Goal: Task Accomplishment & Management: Use online tool/utility

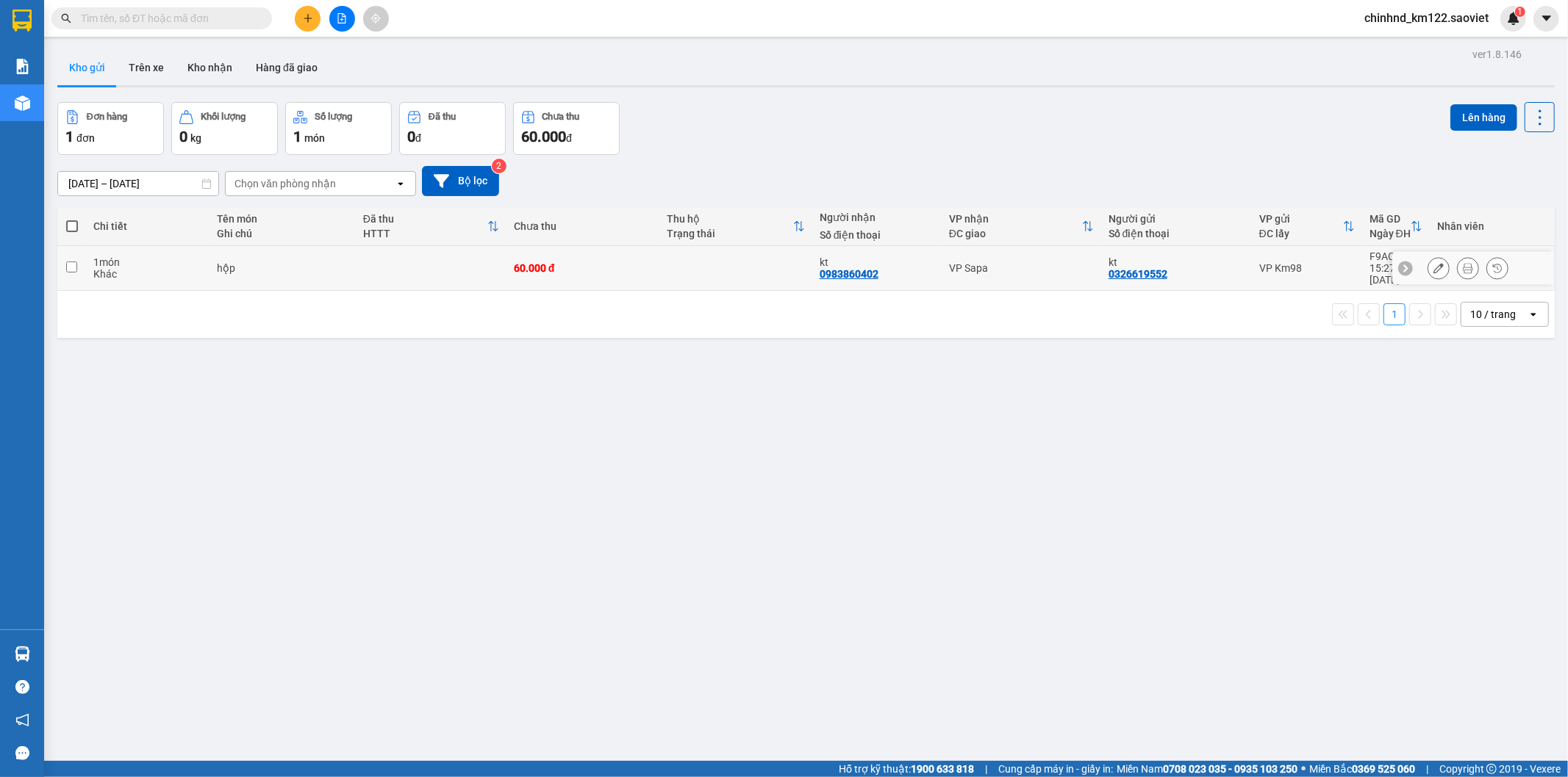
drag, startPoint x: 618, startPoint y: 265, endPoint x: 626, endPoint y: 262, distance: 8.5
click at [626, 263] on div "60.000 đ" at bounding box center [583, 268] width 138 height 12
checkbox input "true"
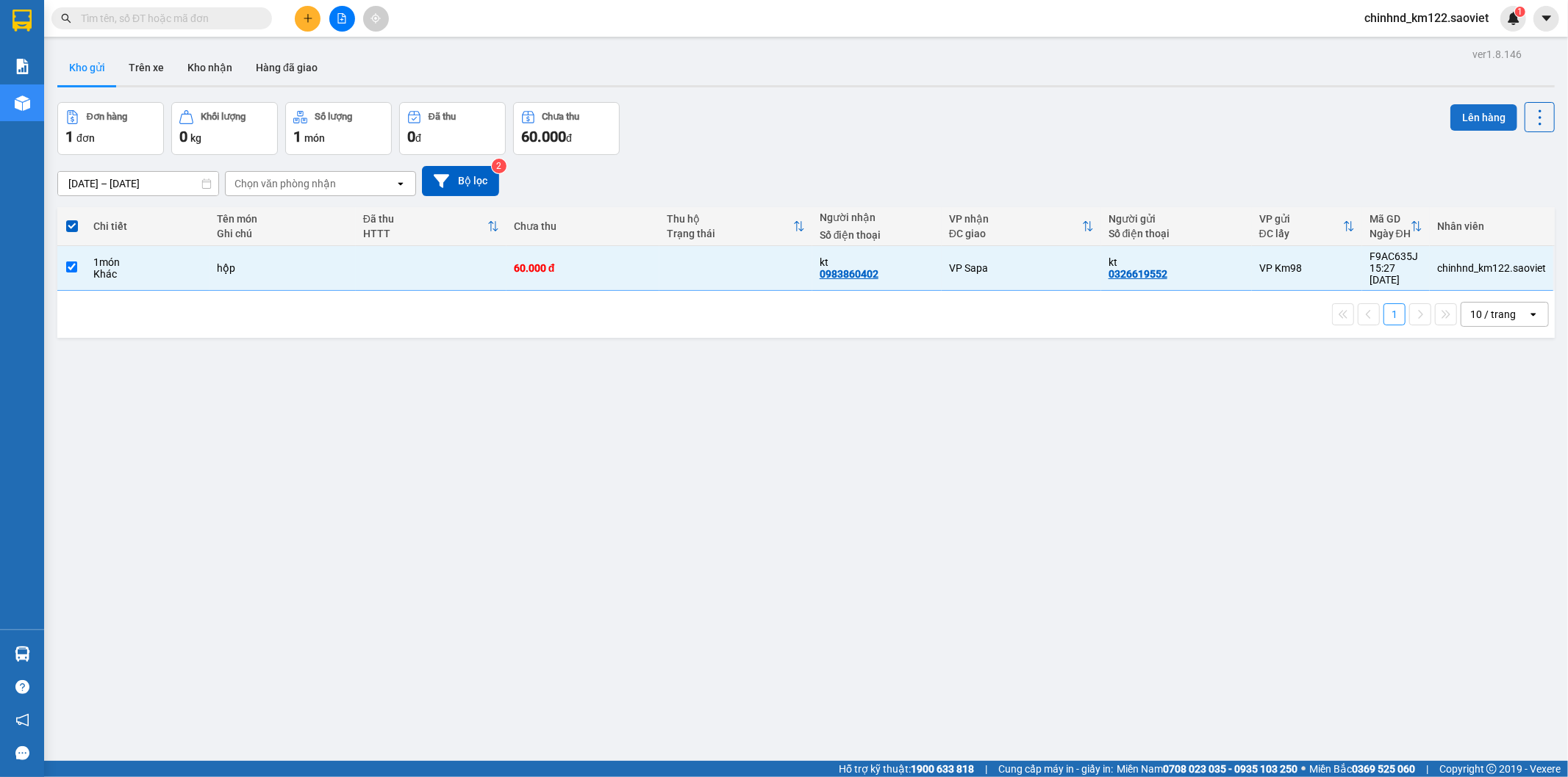
drag, startPoint x: 1473, startPoint y: 113, endPoint x: 1457, endPoint y: 113, distance: 16.0
click at [1466, 113] on button "Lên hàng" at bounding box center [1484, 117] width 67 height 26
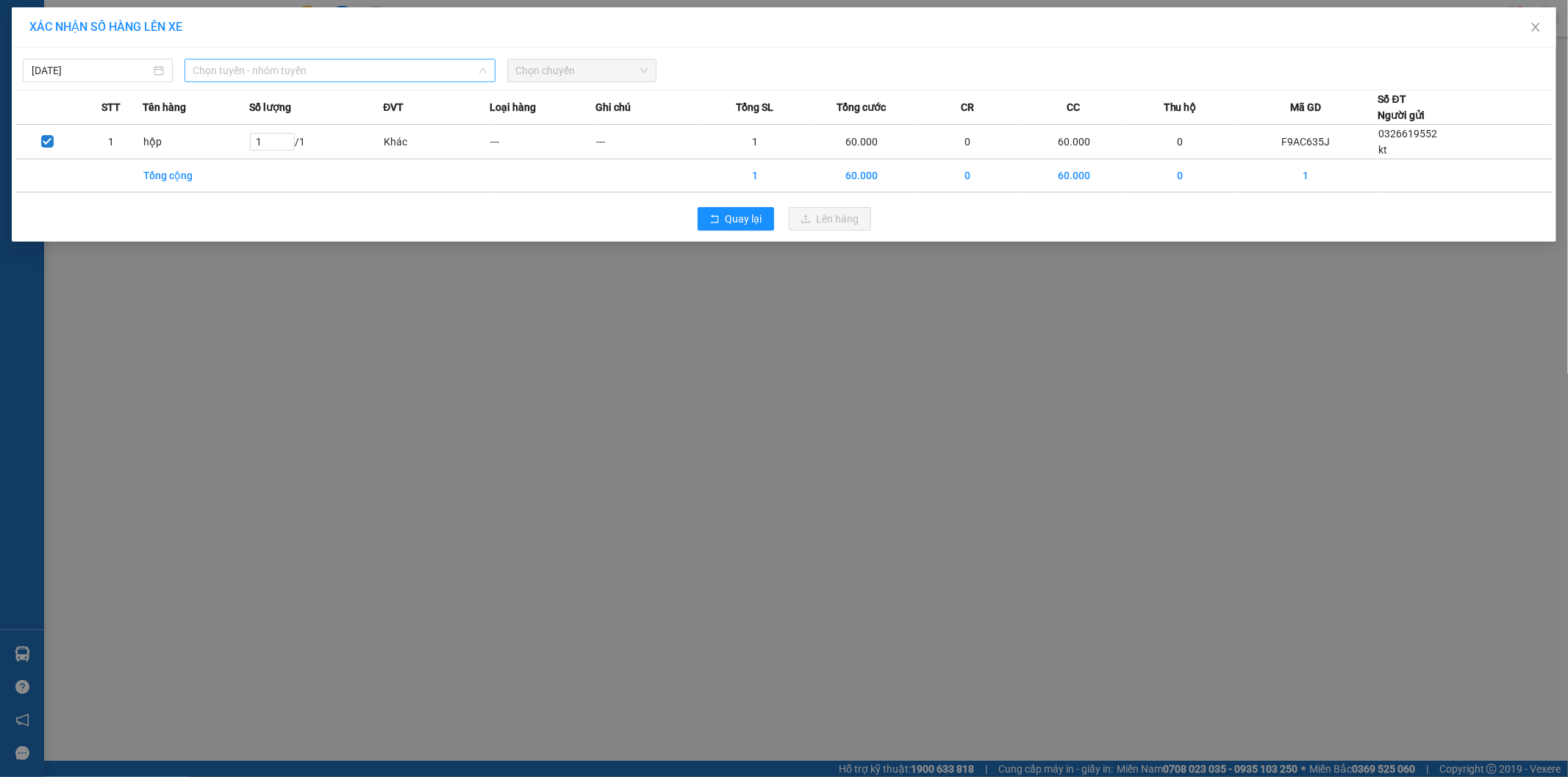
click at [245, 64] on span "Chọn tuyến - nhóm tuyến" at bounding box center [339, 71] width 294 height 22
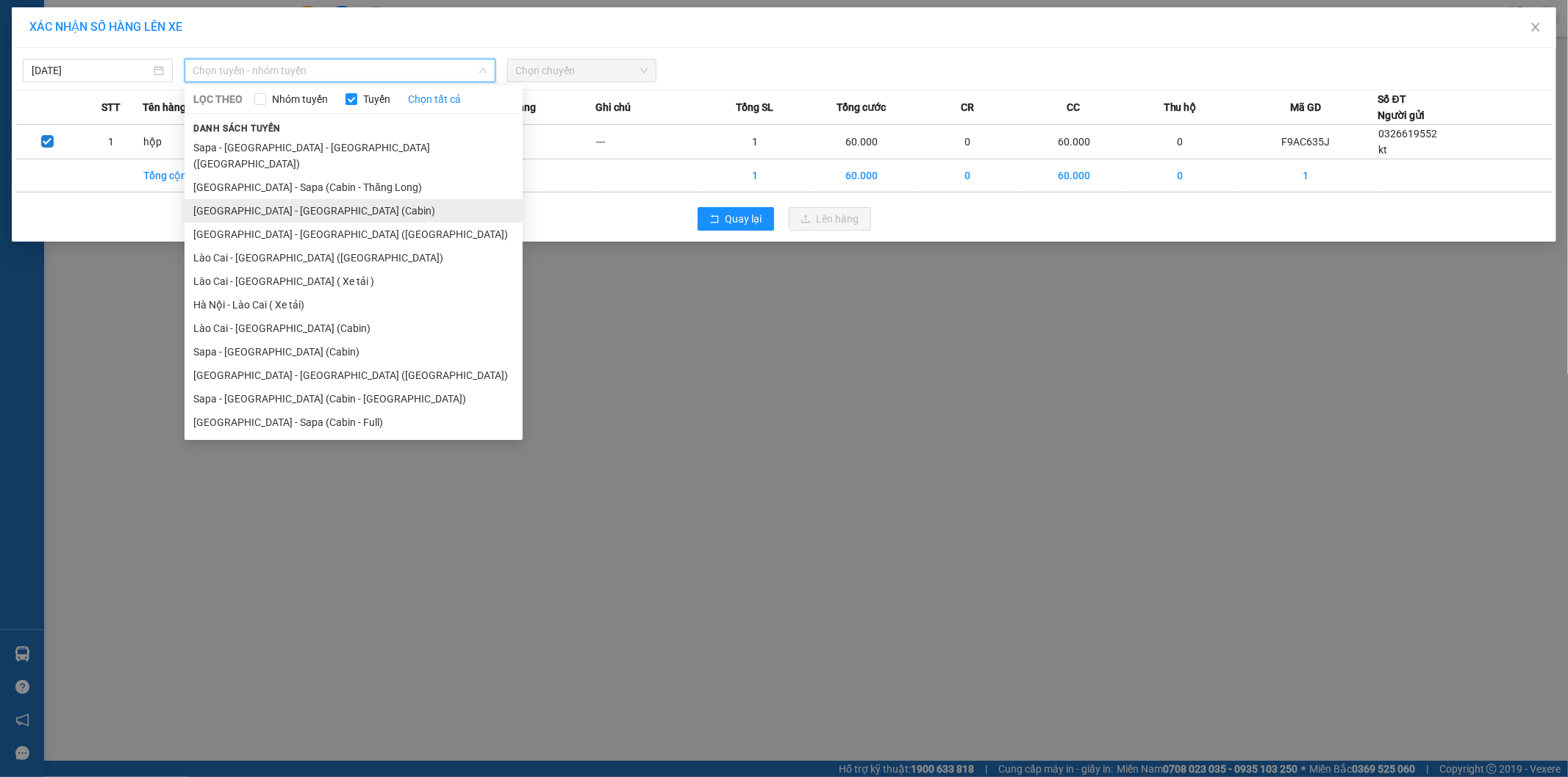
click at [269, 199] on li "[GEOGRAPHIC_DATA] - [GEOGRAPHIC_DATA] (Cabin)" at bounding box center [353, 211] width 338 height 23
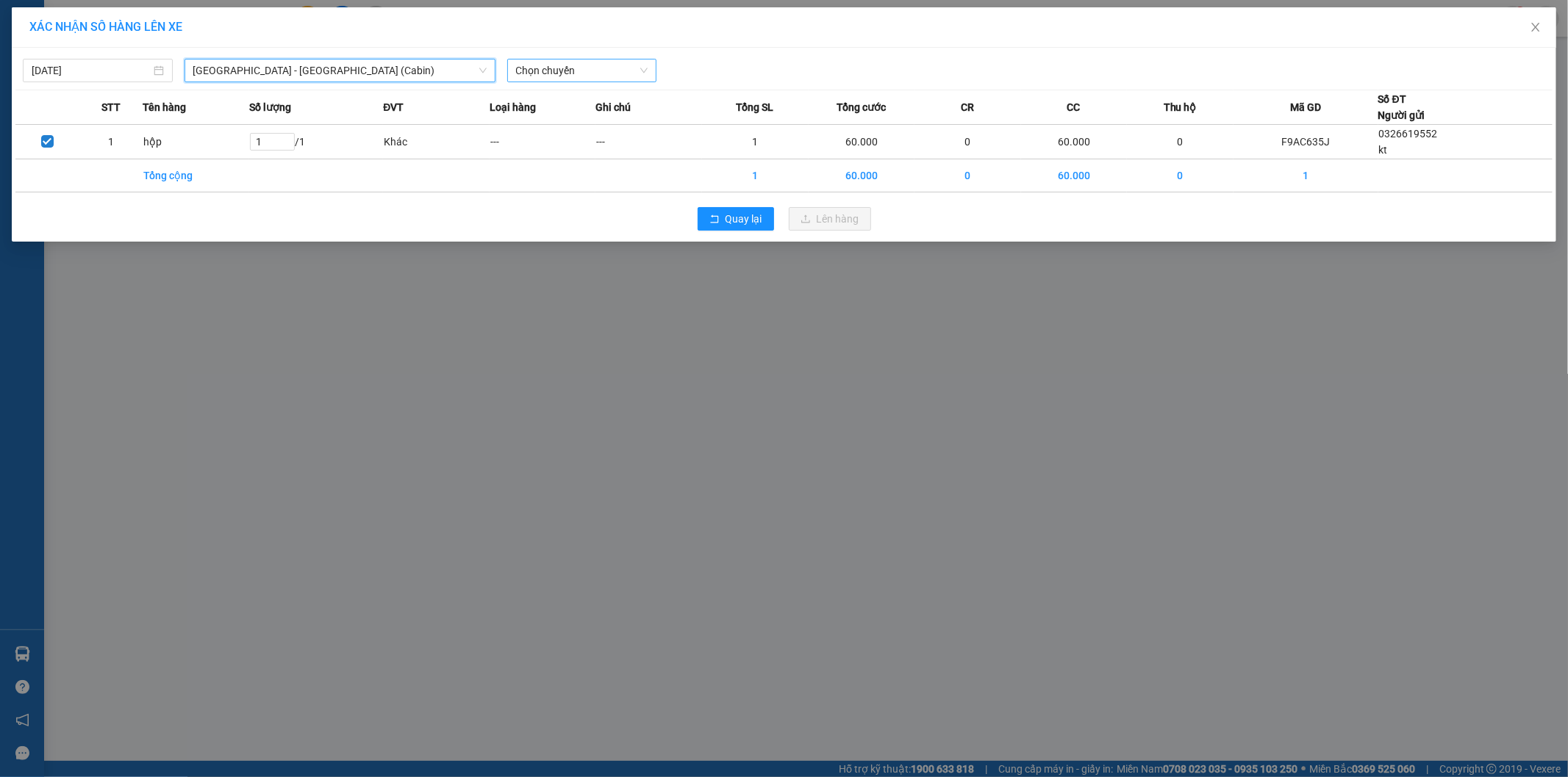
click at [583, 75] on span "Chọn chuyến" at bounding box center [583, 71] width 132 height 22
click at [440, 78] on span "[GEOGRAPHIC_DATA] - [GEOGRAPHIC_DATA] (Cabin)" at bounding box center [339, 71] width 294 height 22
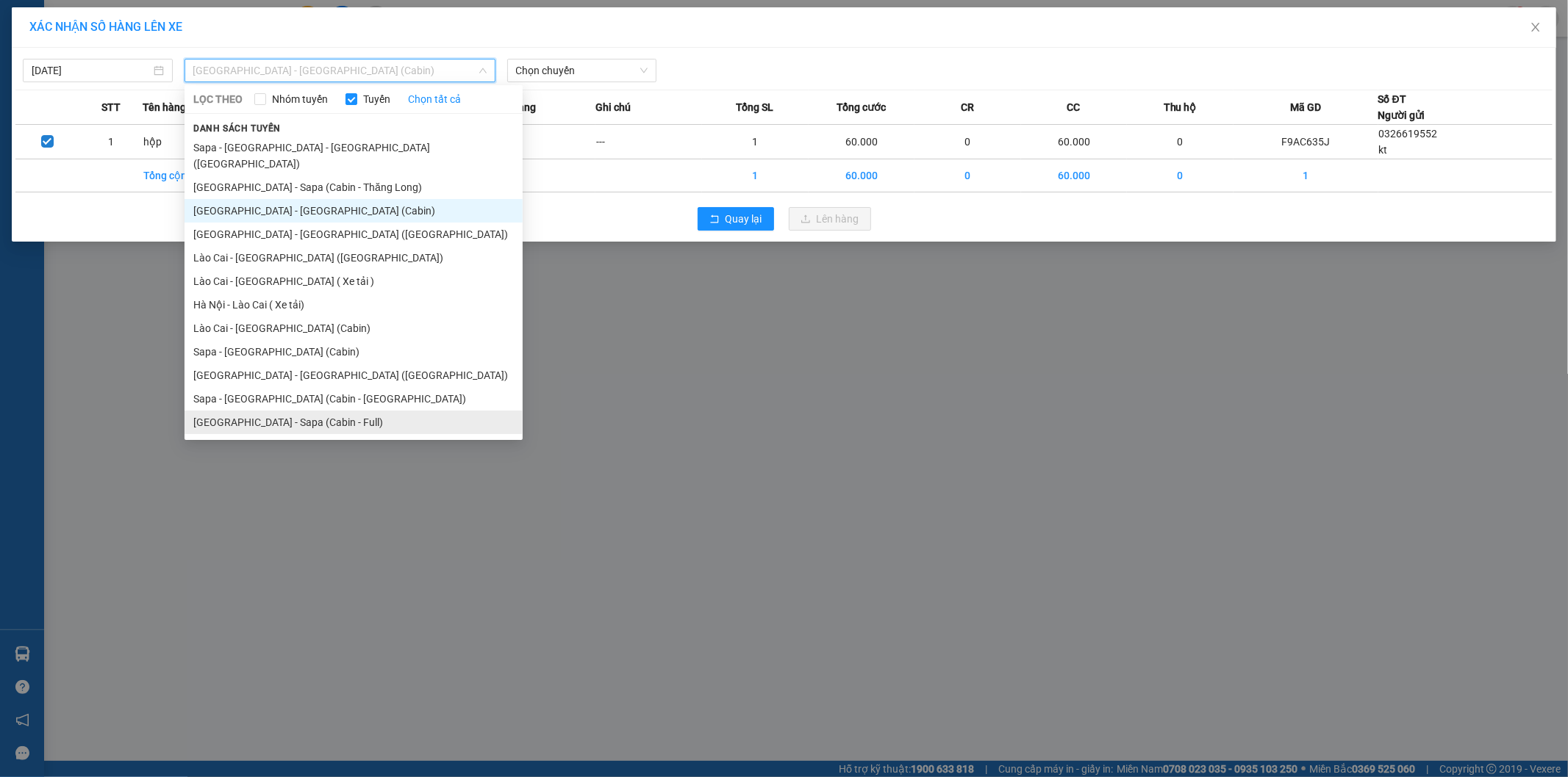
click at [255, 411] on li "[GEOGRAPHIC_DATA] - Sapa (Cabin - Full)" at bounding box center [353, 422] width 338 height 23
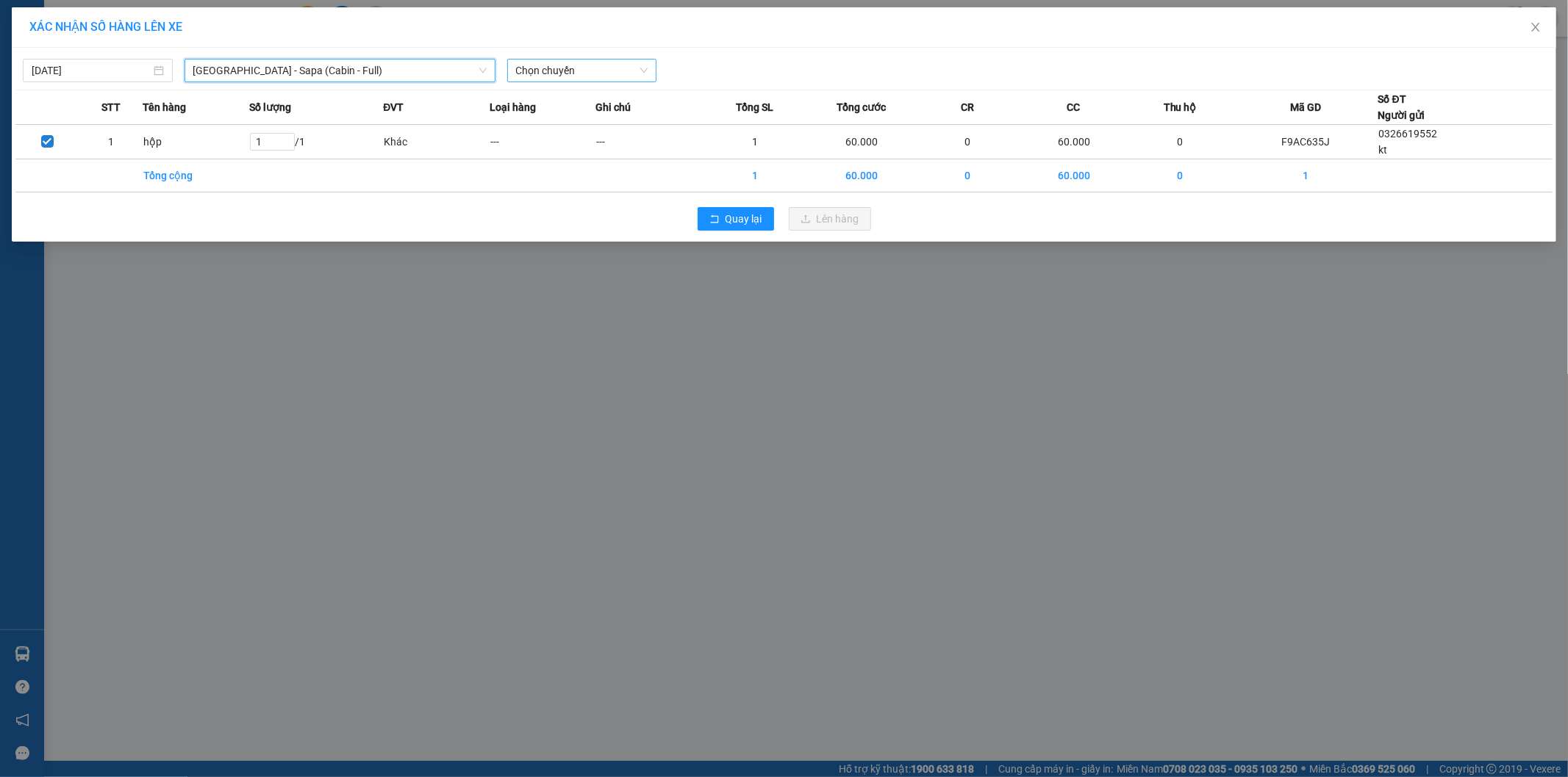
click at [655, 67] on div "Chọn chuyến" at bounding box center [582, 70] width 150 height 23
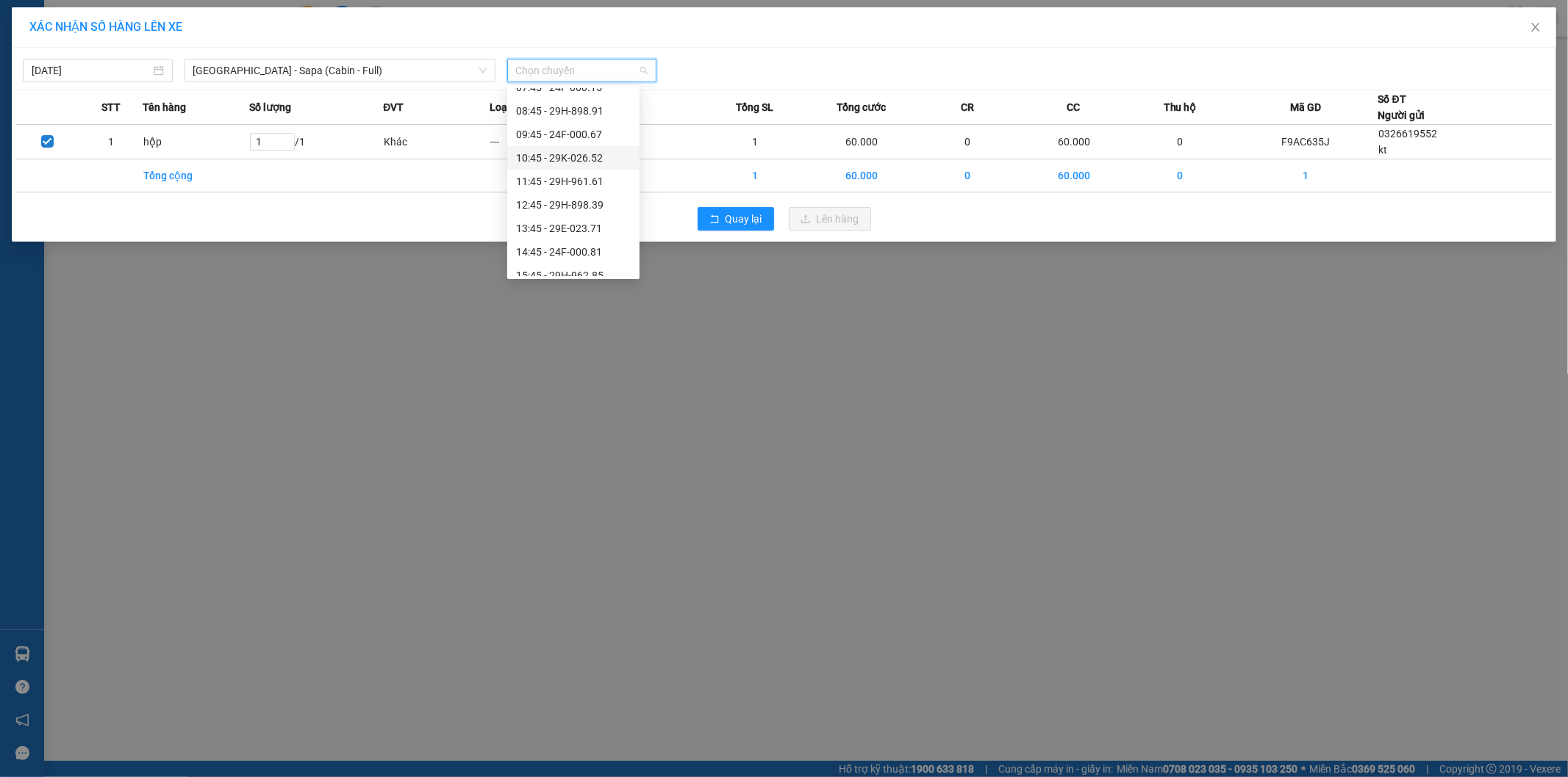
scroll to position [82, 0]
click at [571, 215] on div "13:45 - 29E-023.71" at bounding box center [573, 206] width 132 height 23
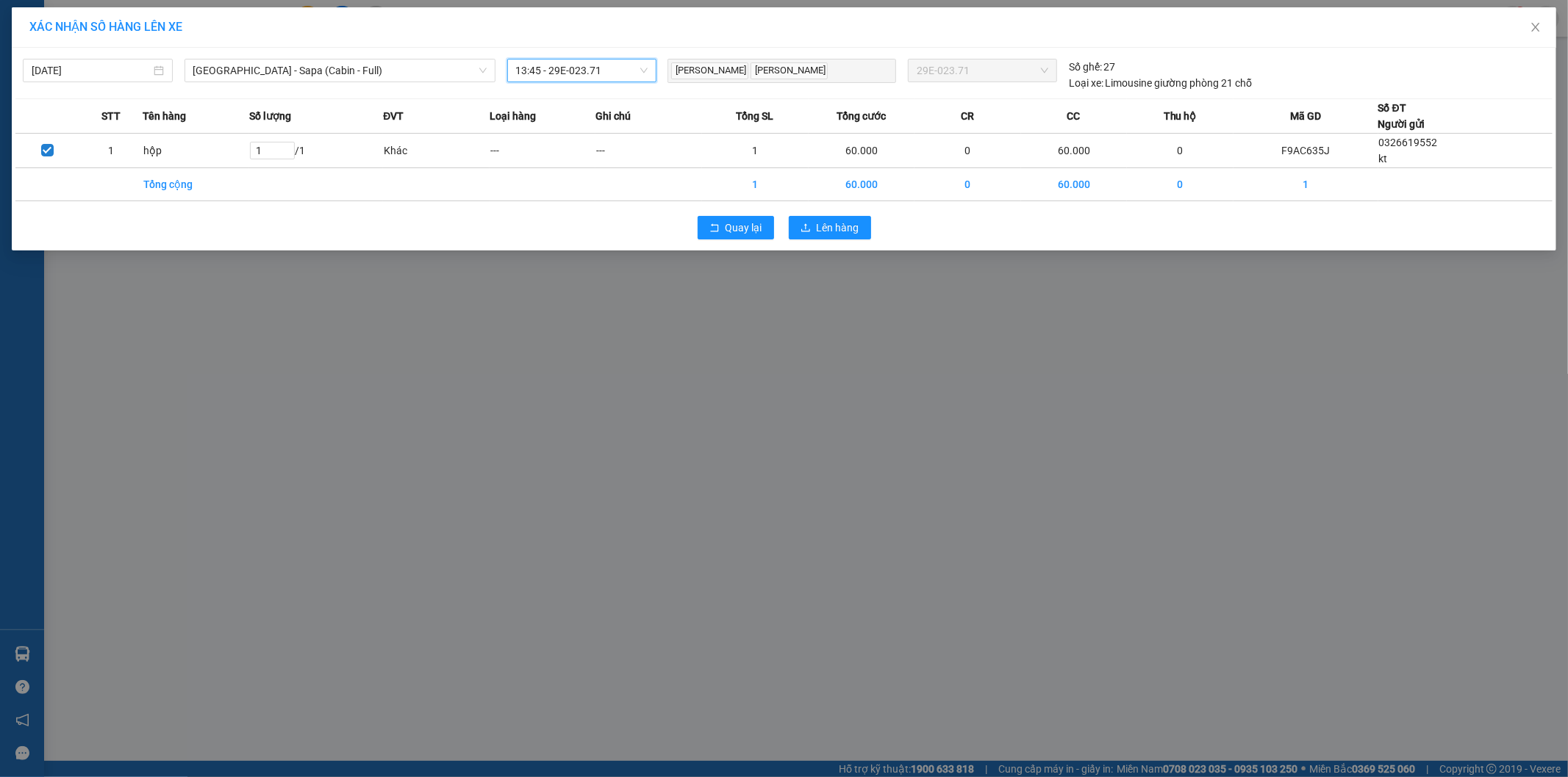
click at [883, 224] on div "Quay lại Lên hàng" at bounding box center [784, 227] width 1537 height 38
click at [853, 225] on span "Lên hàng" at bounding box center [838, 227] width 43 height 16
